Goal: Book appointment/travel/reservation

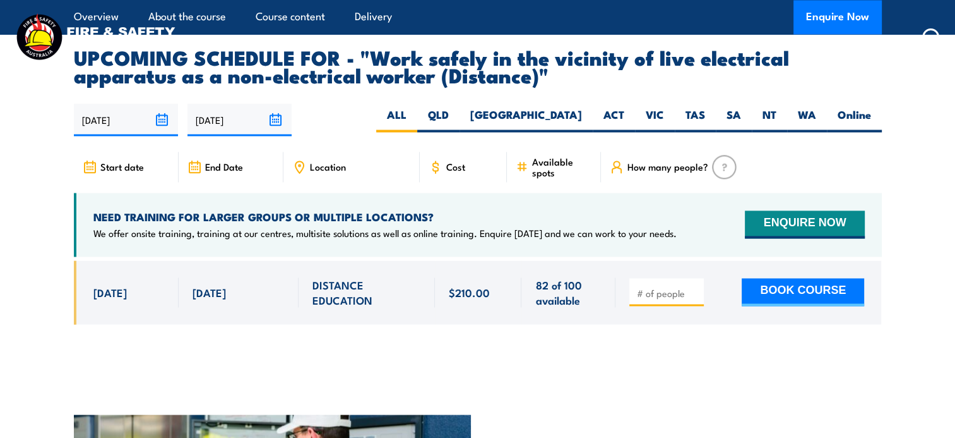
scroll to position [2149, 0]
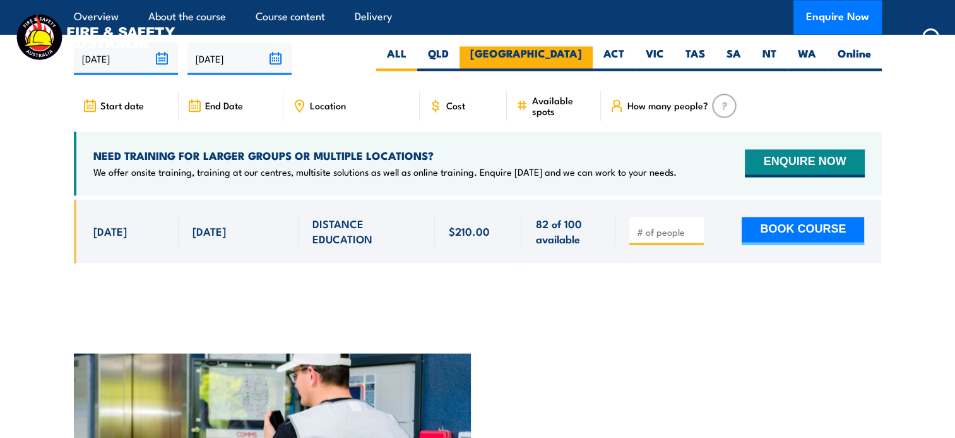
click at [546, 71] on label "[GEOGRAPHIC_DATA]" at bounding box center [526, 58] width 133 height 25
click at [582, 54] on input "[GEOGRAPHIC_DATA]" at bounding box center [586, 50] width 8 height 8
radio input "true"
click at [571, 71] on label "[GEOGRAPHIC_DATA]" at bounding box center [526, 58] width 133 height 25
click at [582, 54] on input "[GEOGRAPHIC_DATA]" at bounding box center [586, 50] width 8 height 8
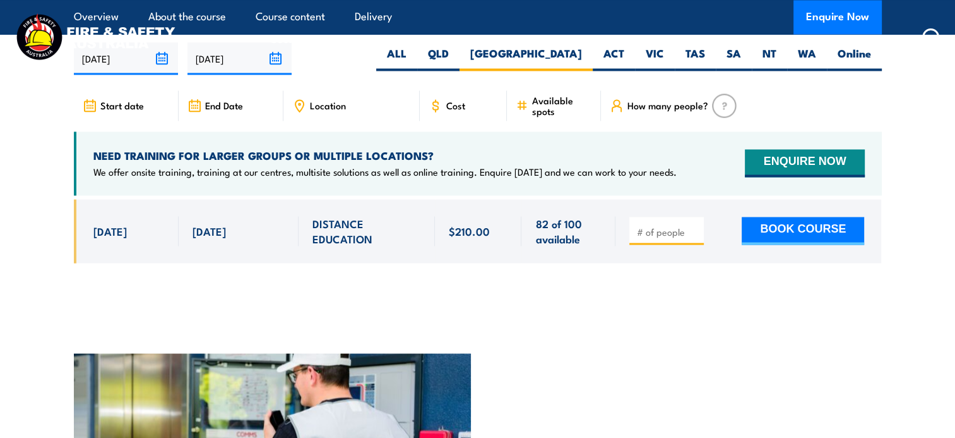
click at [276, 75] on input "15/02/2026" at bounding box center [240, 58] width 104 height 32
click at [258, 75] on input "15/02/2026" at bounding box center [240, 58] width 104 height 32
click at [248, 75] on input "15/02/2026" at bounding box center [240, 58] width 104 height 32
click at [268, 75] on input "15/02/2026" at bounding box center [240, 58] width 104 height 32
click at [273, 75] on input "15/02/2026" at bounding box center [240, 58] width 104 height 32
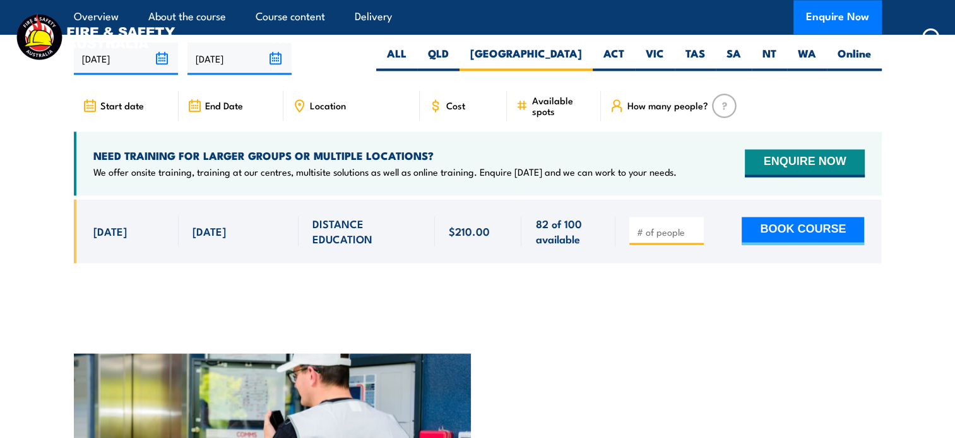
click at [273, 75] on input "15/02/2026" at bounding box center [240, 58] width 104 height 32
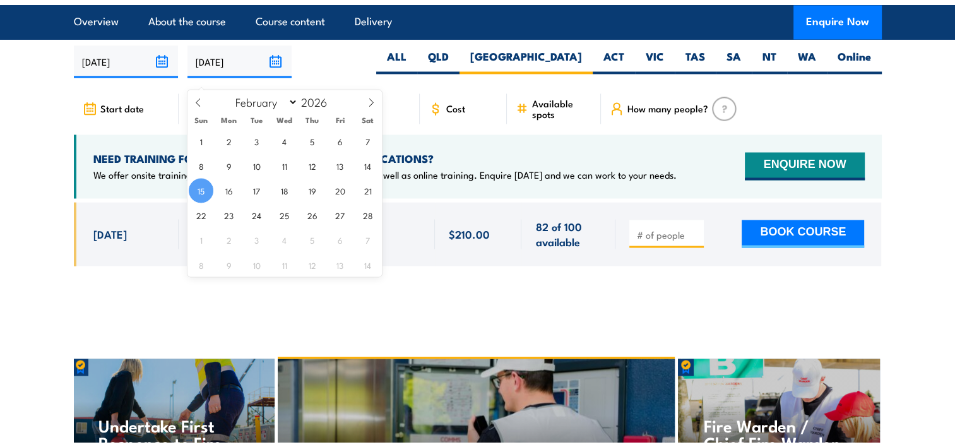
scroll to position [2101, 0]
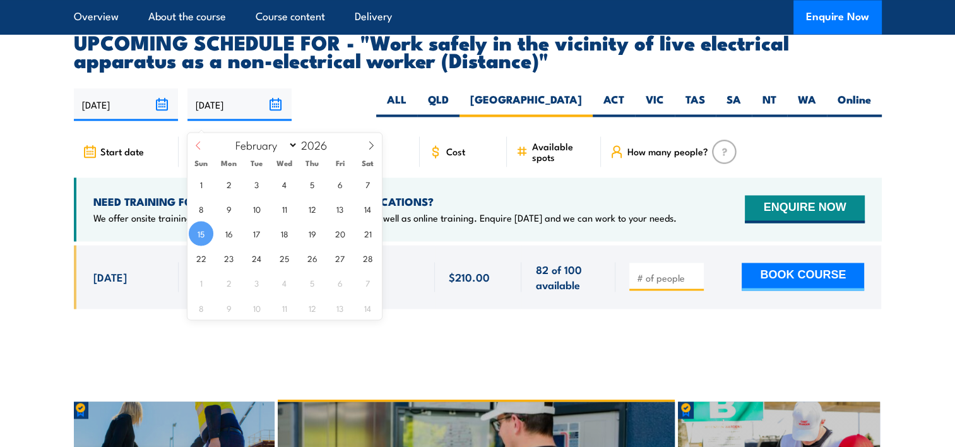
click at [194, 148] on icon at bounding box center [198, 145] width 9 height 9
select select "0"
click at [194, 148] on icon at bounding box center [198, 145] width 9 height 9
type input "2025"
click at [194, 148] on icon at bounding box center [198, 145] width 9 height 9
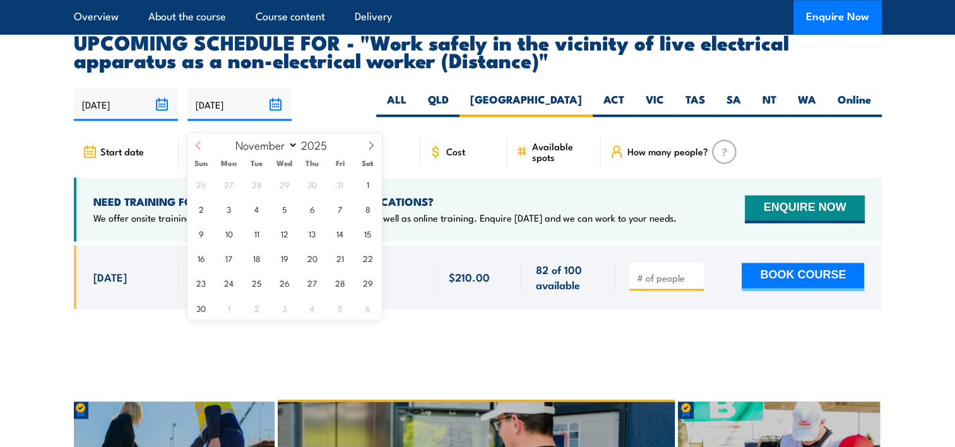
click at [193, 148] on span at bounding box center [198, 150] width 21 height 34
click at [194, 148] on icon at bounding box center [198, 145] width 9 height 9
select select "8"
click at [255, 277] on span "30" at bounding box center [256, 282] width 25 height 25
type input "[DATE]"
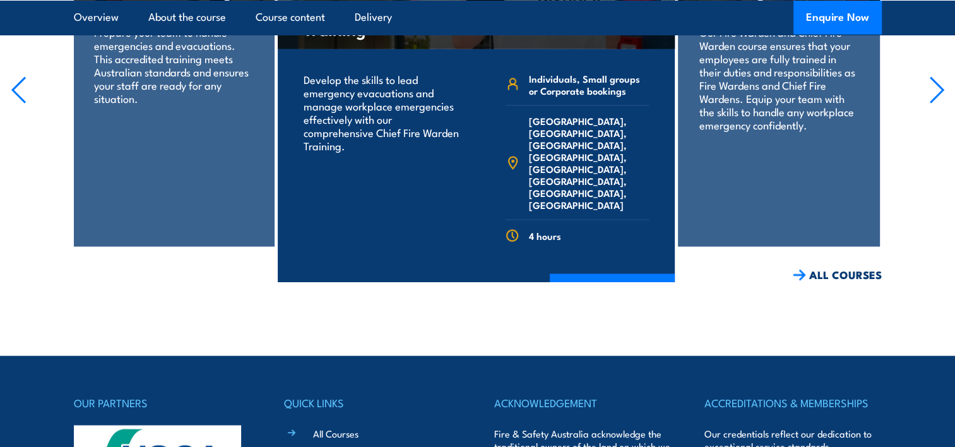
scroll to position [2207, 0]
